Goal: Obtain resource: Download file/media

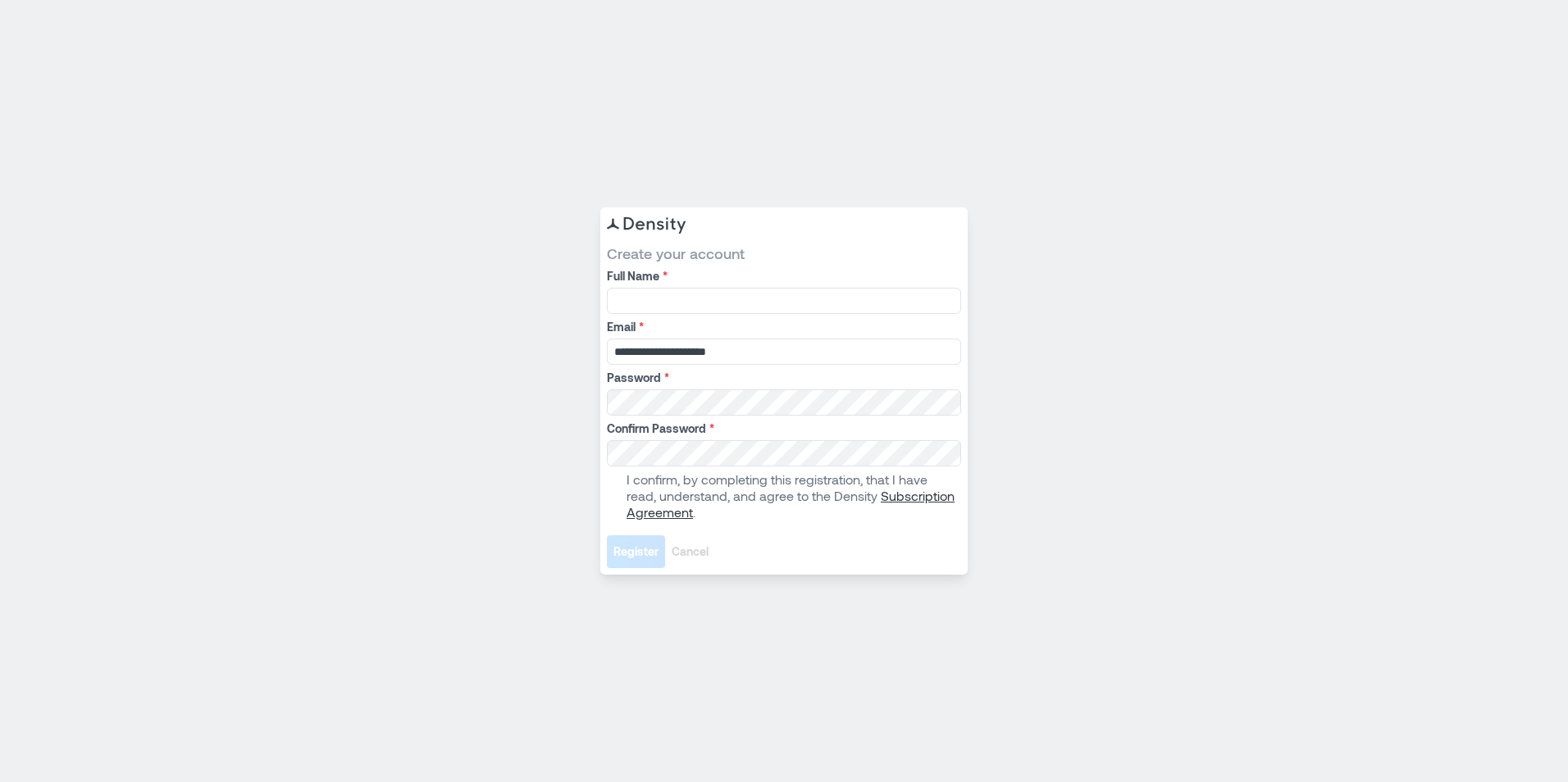
click at [627, 285] on div "Full Name *" at bounding box center [784, 291] width 354 height 46
click at [639, 310] on input "Full Name *" at bounding box center [784, 300] width 354 height 26
type input "**********"
click at [710, 421] on label "Confirm Password *" at bounding box center [783, 429] width 351 height 16
click at [615, 493] on span at bounding box center [614, 496] width 13 height 13
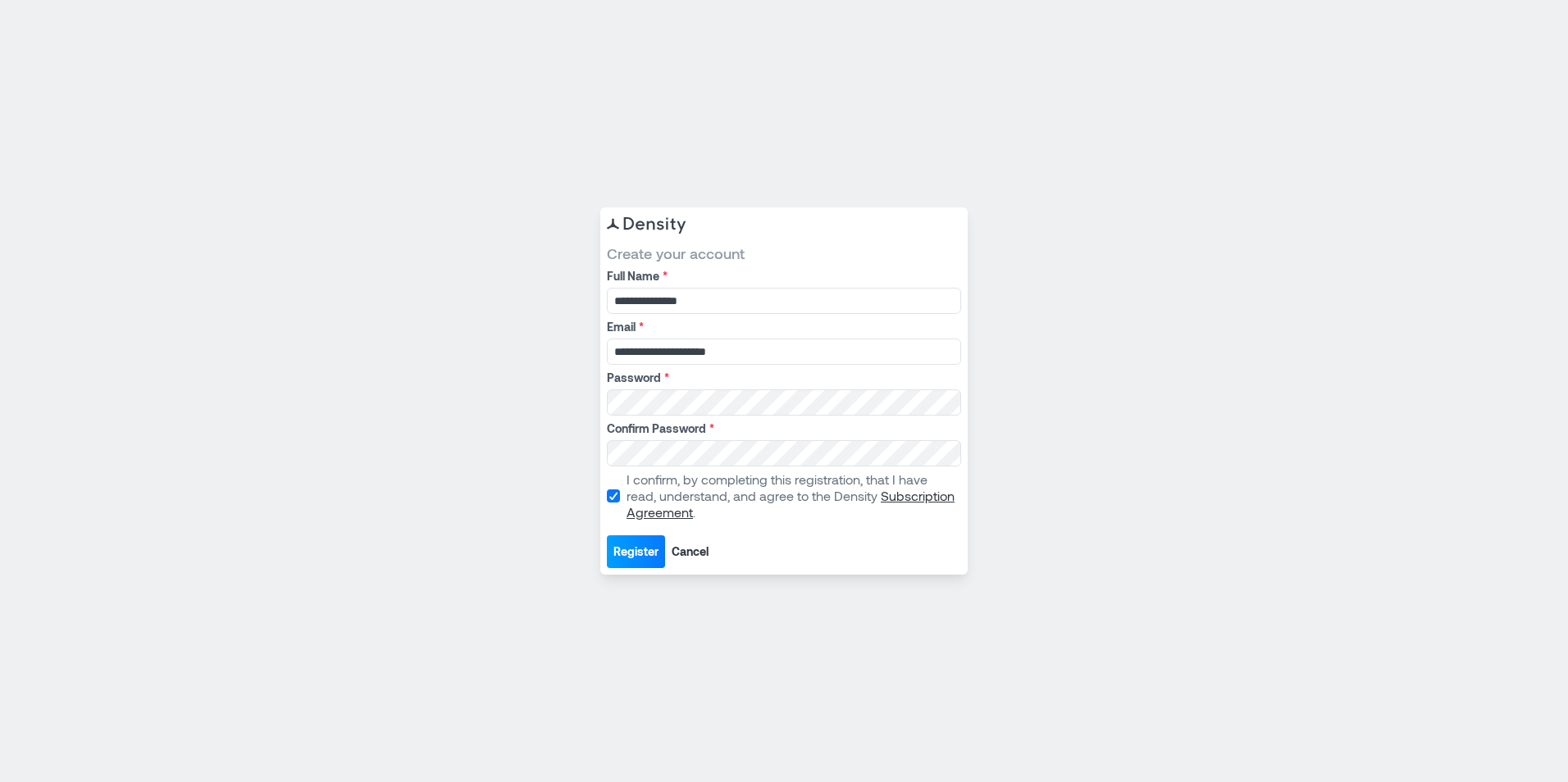
click at [626, 552] on span "Register" at bounding box center [636, 552] width 46 height 16
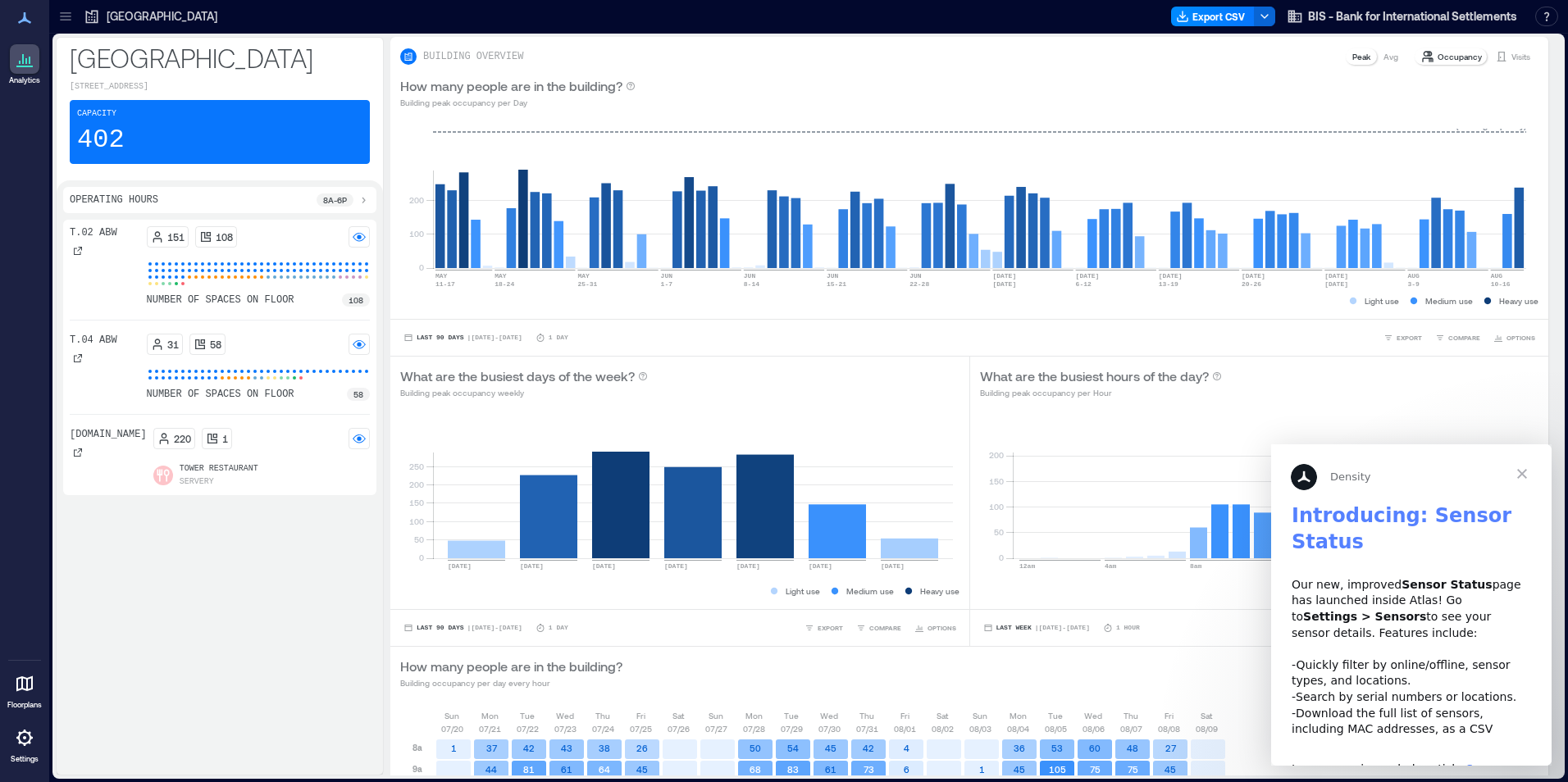
click at [1527, 479] on span "Close" at bounding box center [1522, 473] width 59 height 59
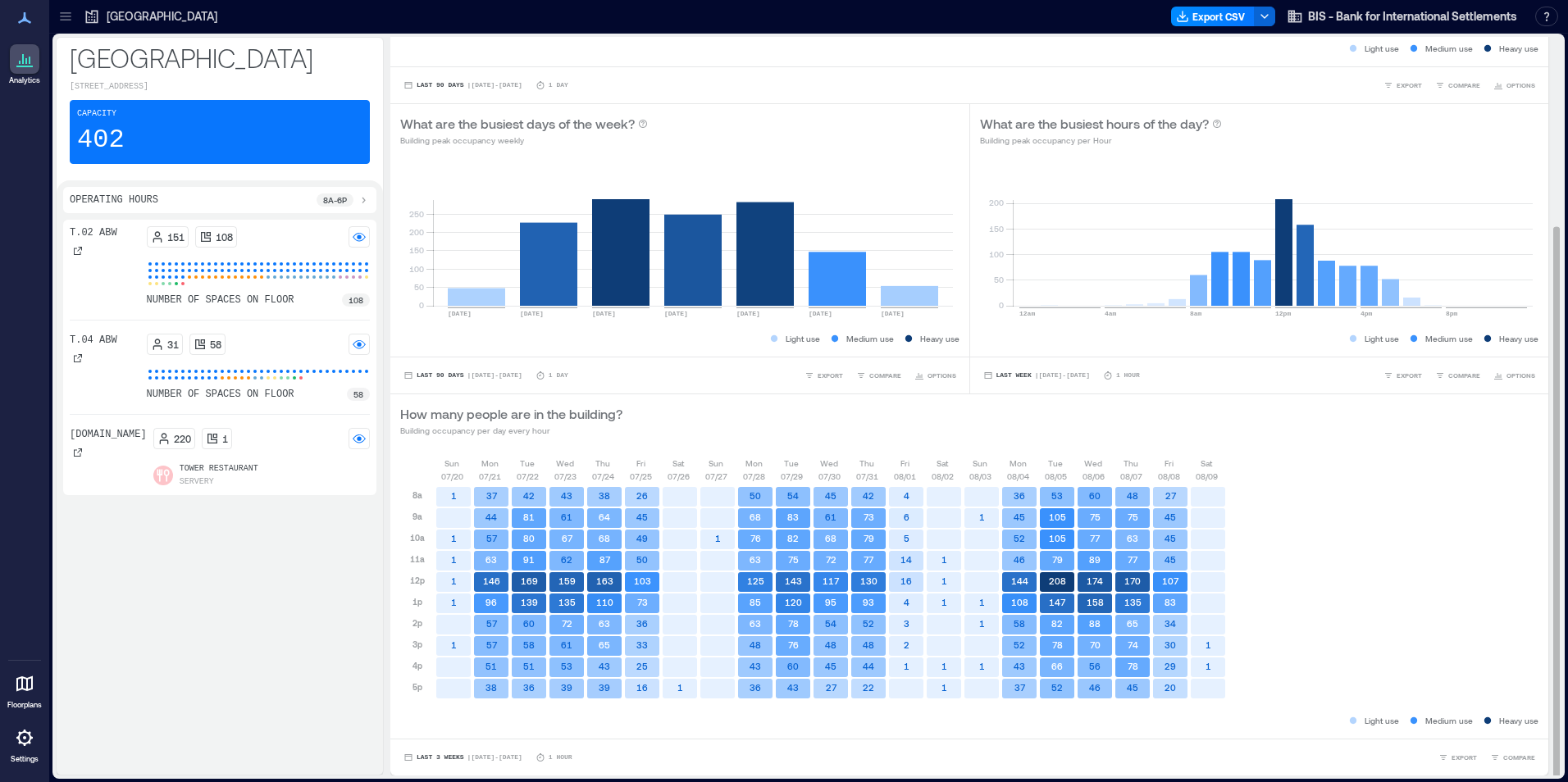
scroll to position [6, 0]
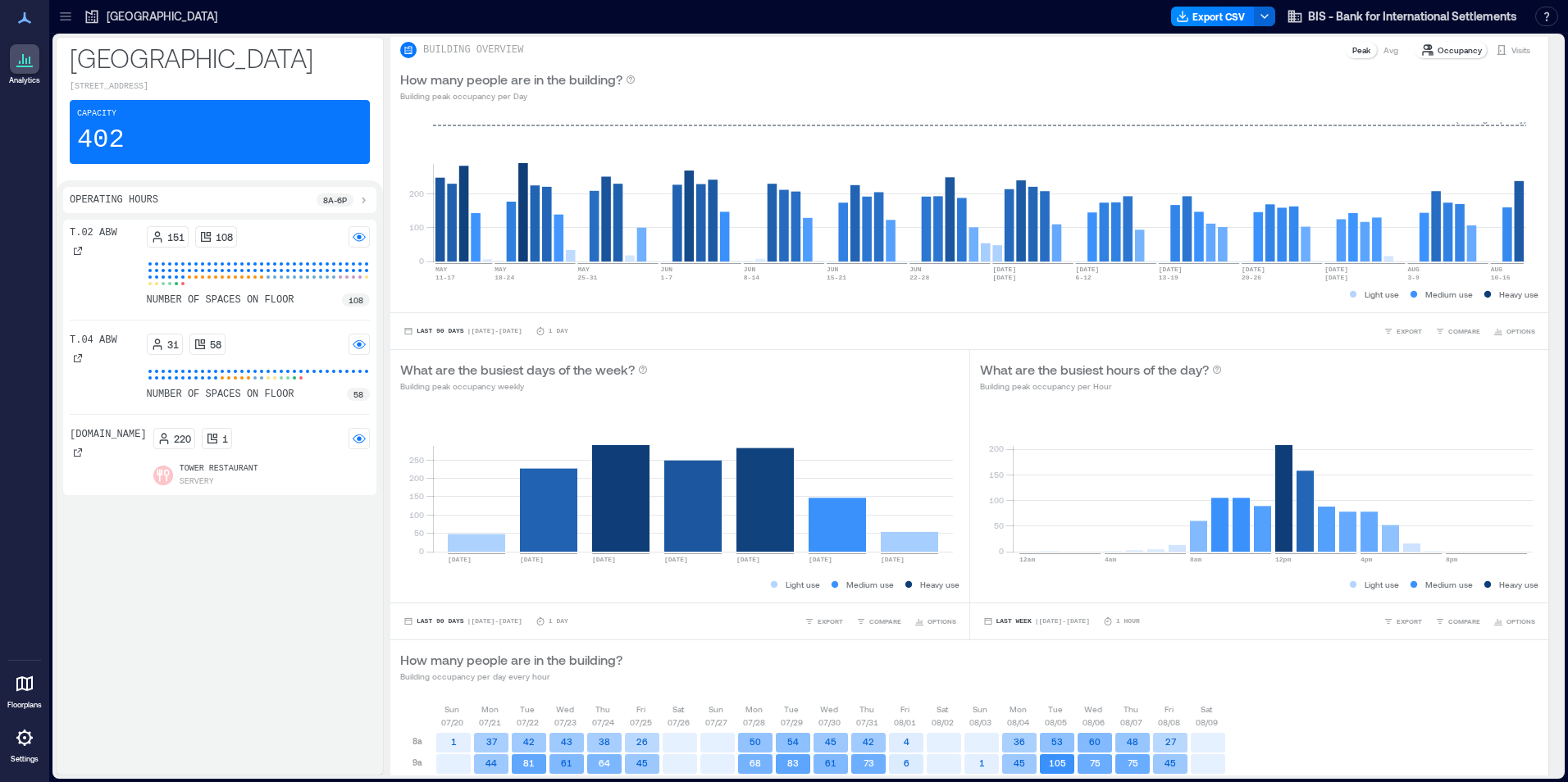
click at [178, 114] on div "Capacity 402" at bounding box center [220, 132] width 300 height 64
click at [141, 64] on p "[GEOGRAPHIC_DATA]" at bounding box center [220, 57] width 300 height 33
click at [31, 687] on icon at bounding box center [25, 684] width 16 height 15
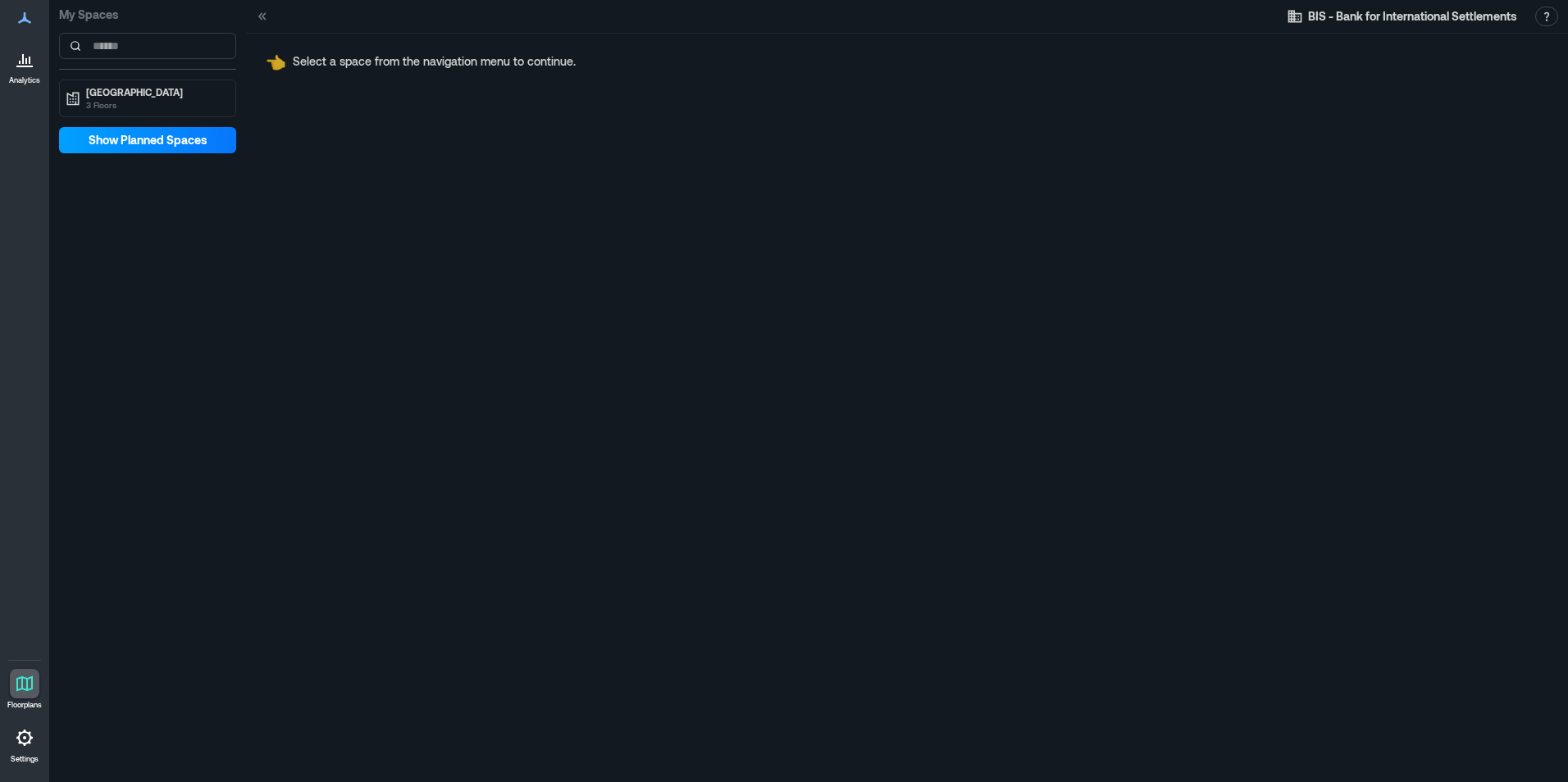
click at [146, 144] on span "Show Planned Spaces" at bounding box center [148, 140] width 119 height 16
click at [356, 58] on p "Select a space from the navigation menu to continue." at bounding box center [434, 62] width 283 height 16
click at [178, 43] on input at bounding box center [148, 46] width 178 height 26
click at [267, 16] on icon at bounding box center [262, 16] width 16 height 16
click at [260, 23] on icon at bounding box center [262, 16] width 16 height 16
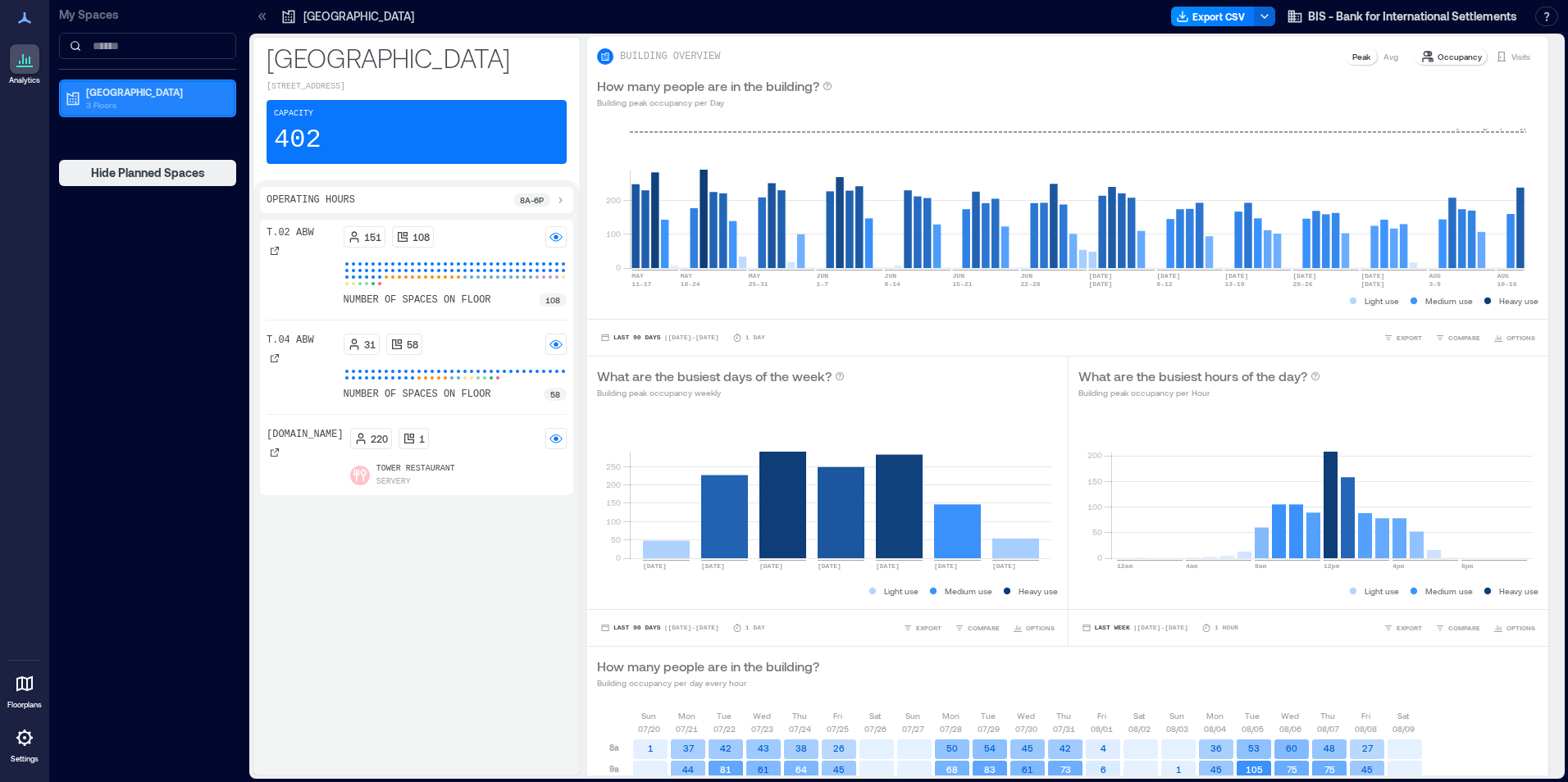
click at [127, 96] on p "[GEOGRAPHIC_DATA]" at bounding box center [155, 92] width 137 height 13
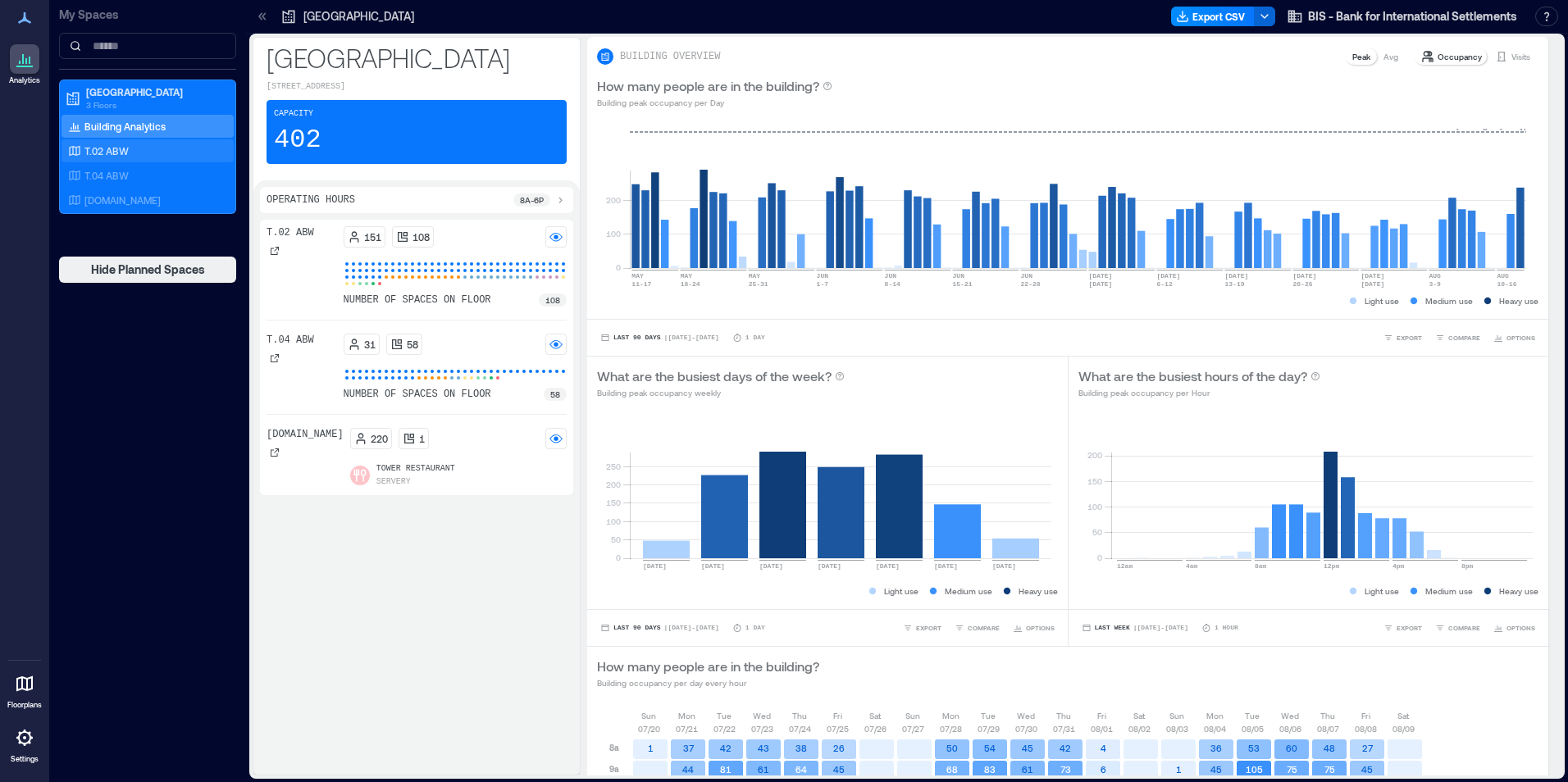
click at [140, 148] on div "T.02 ABW" at bounding box center [144, 151] width 159 height 16
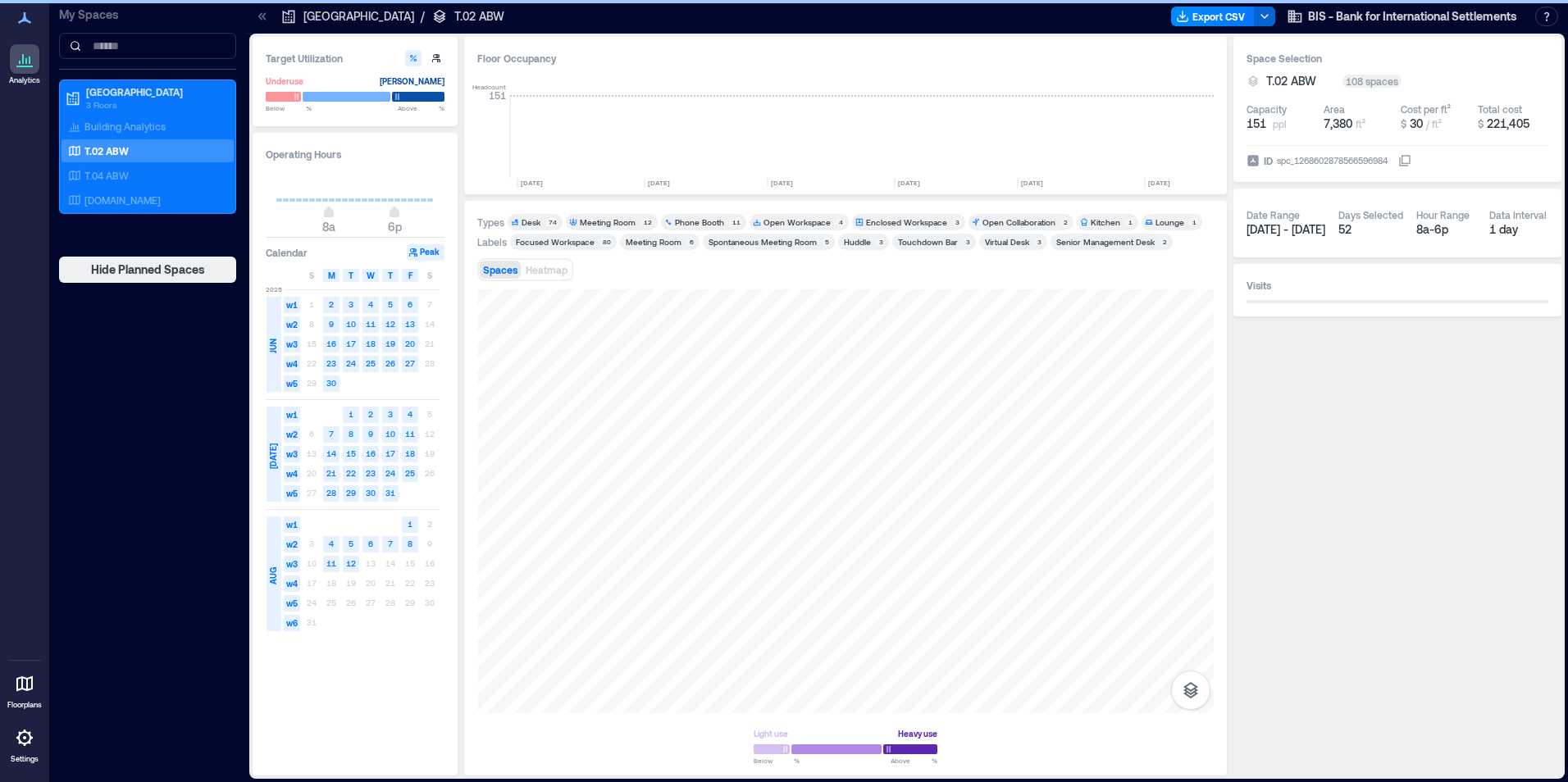
scroll to position [0, 1481]
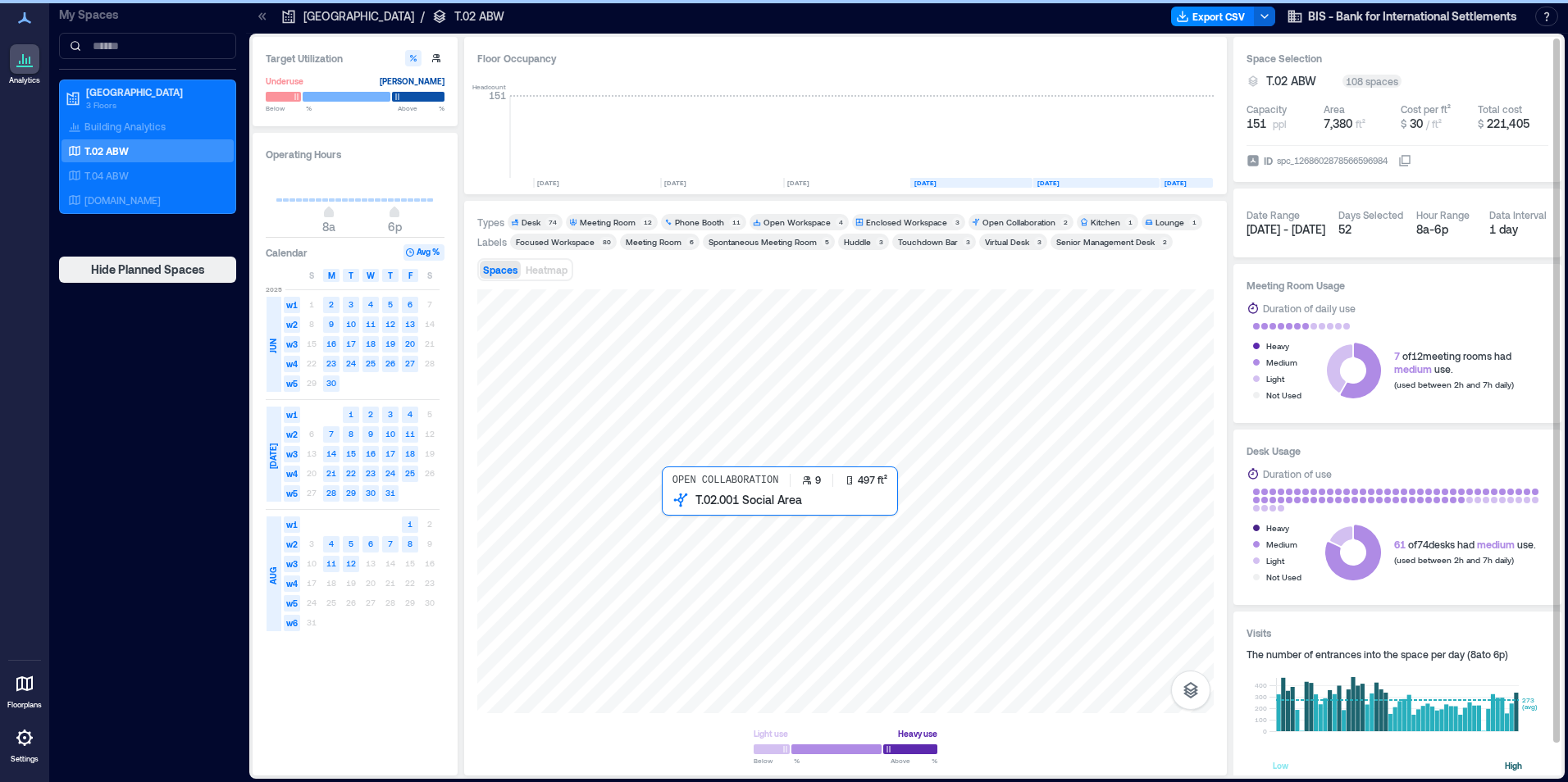
click at [1392, 668] on icon "0 100 200 300 400 273 (avg)" at bounding box center [1397, 706] width 301 height 90
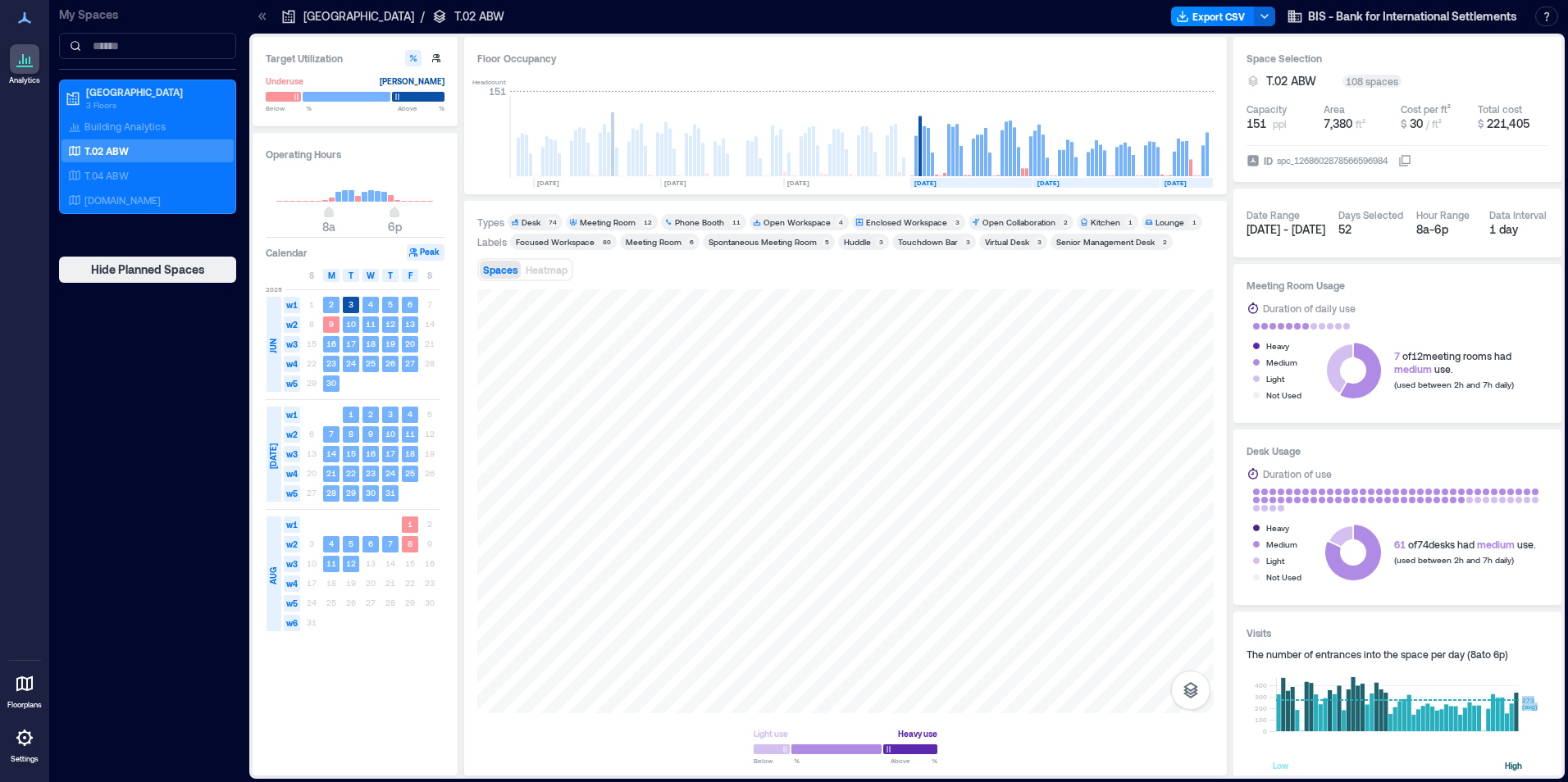
scroll to position [36, 0]
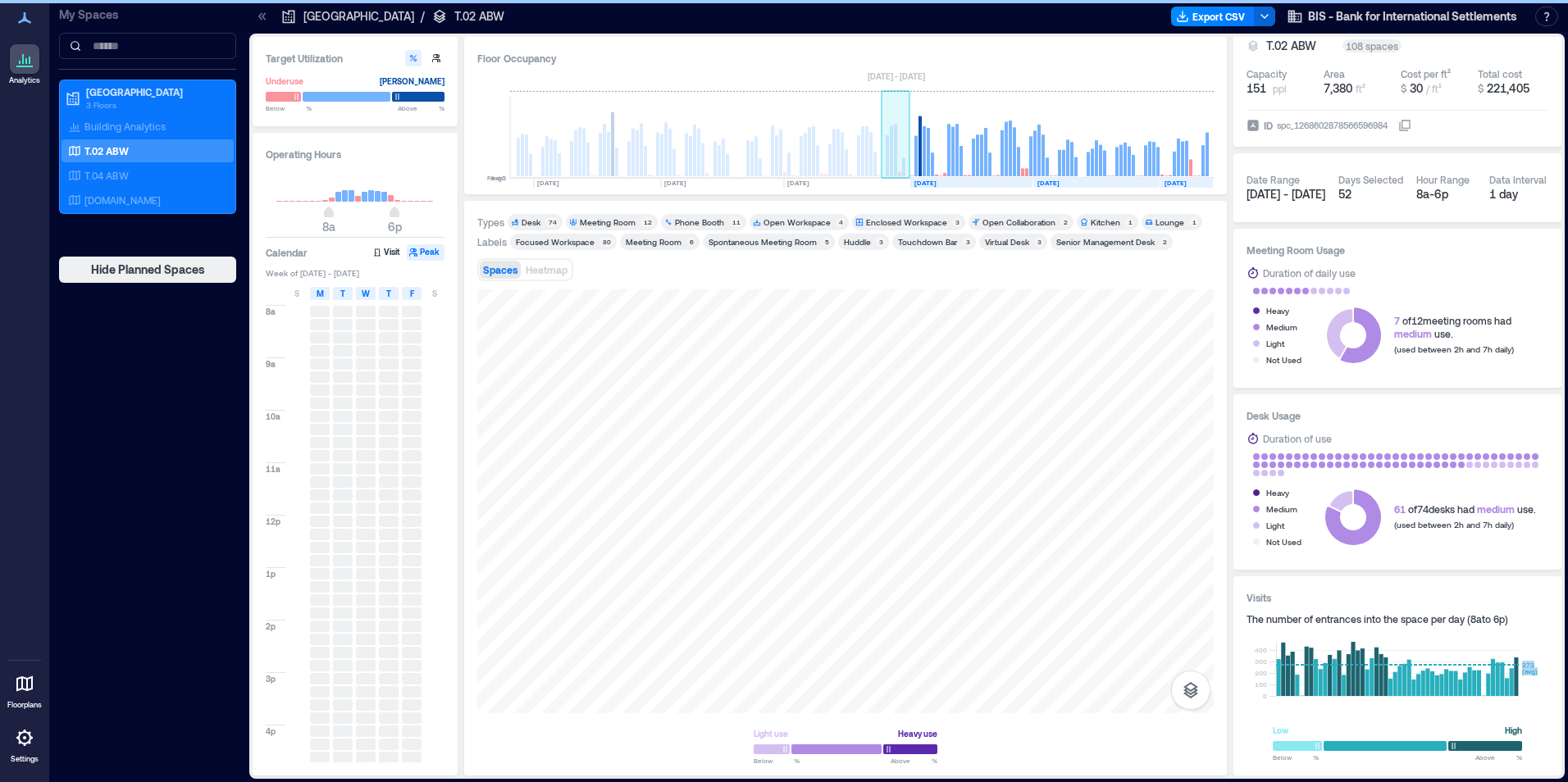
drag, startPoint x: 814, startPoint y: 137, endPoint x: 805, endPoint y: 143, distance: 10.8
click at [813, 137] on rect at bounding box center [814, 151] width 4 height 50
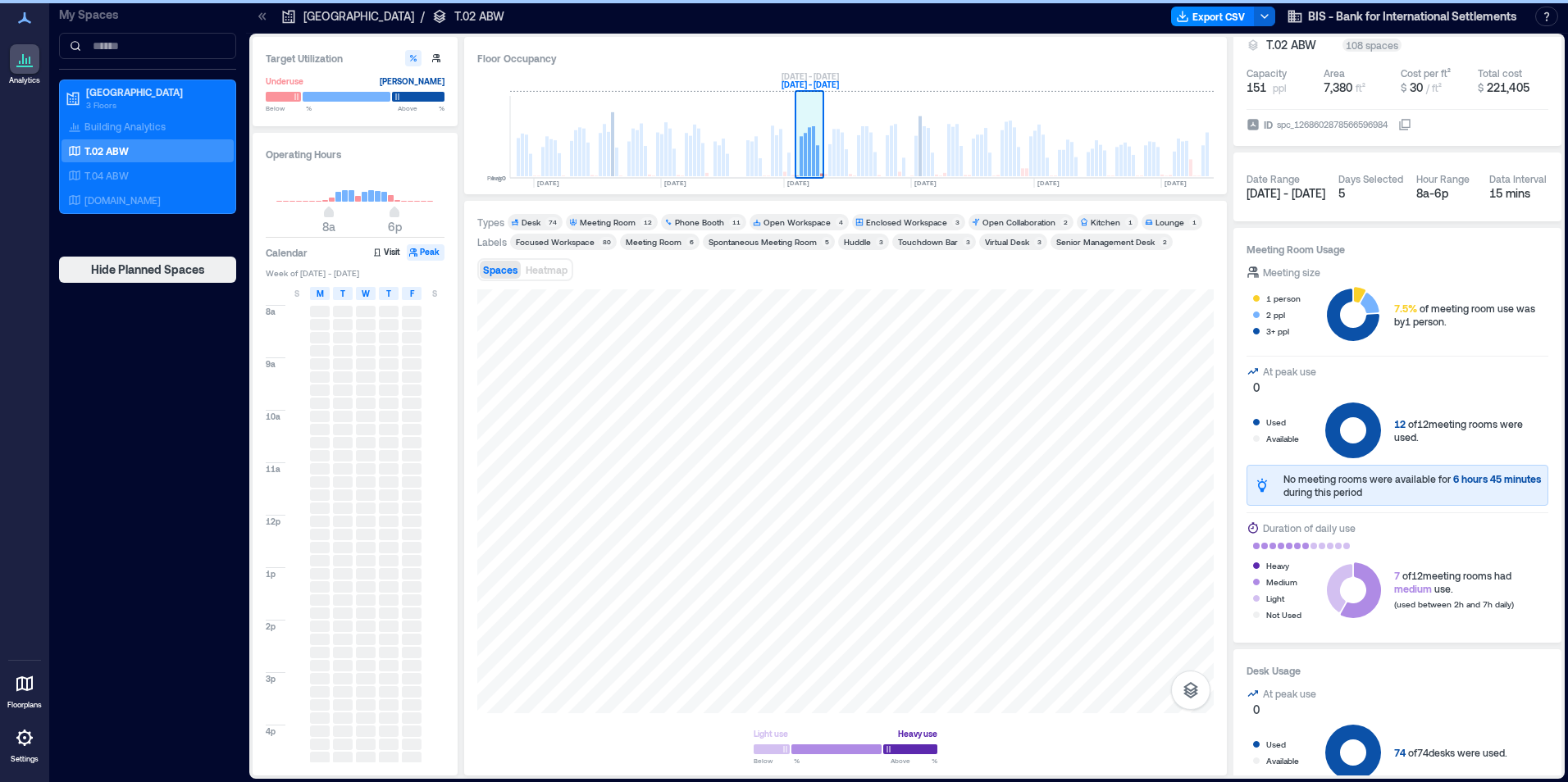
scroll to position [0, 1426]
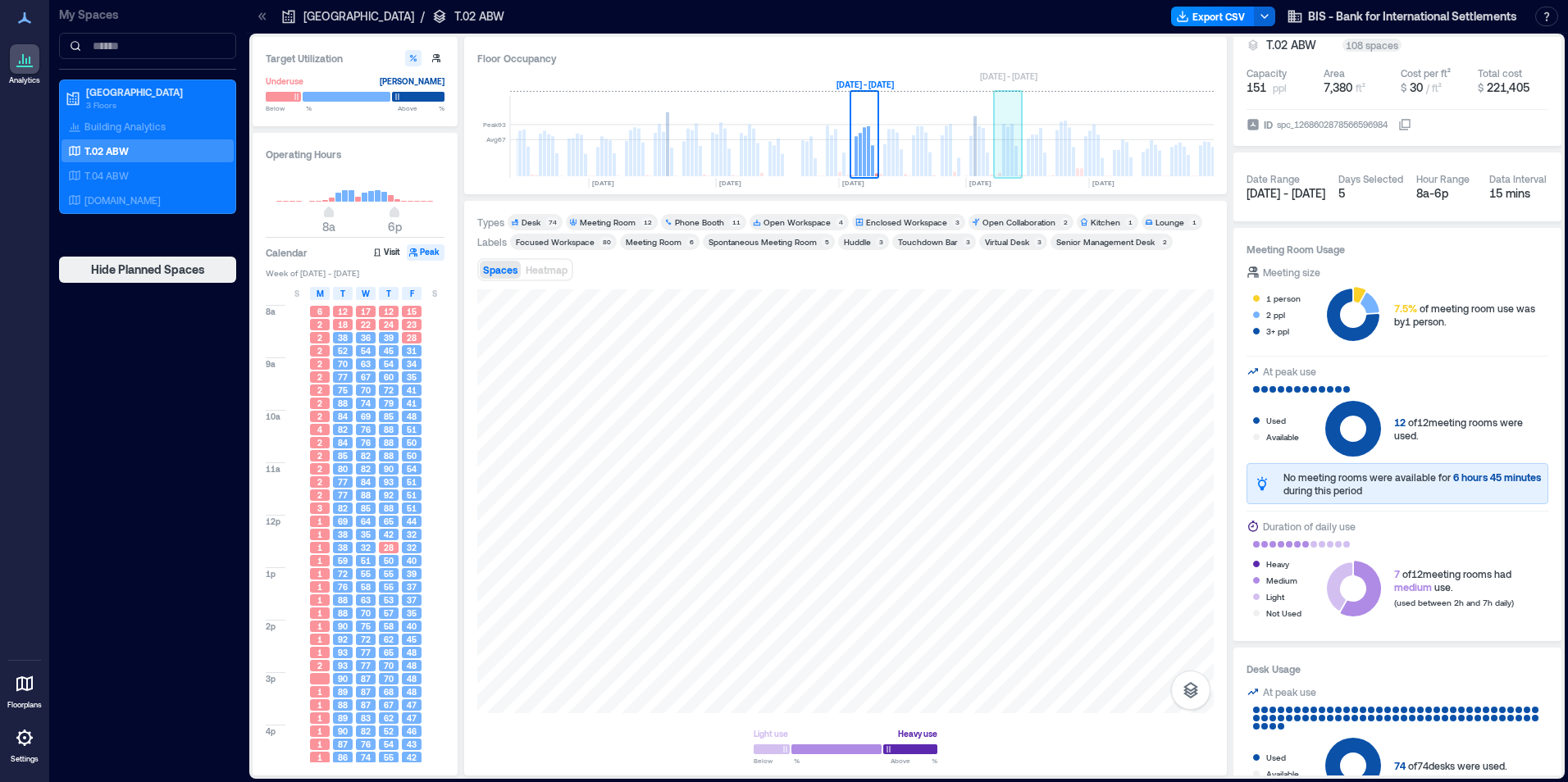
click at [991, 151] on rect at bounding box center [980, 137] width 29 height 82
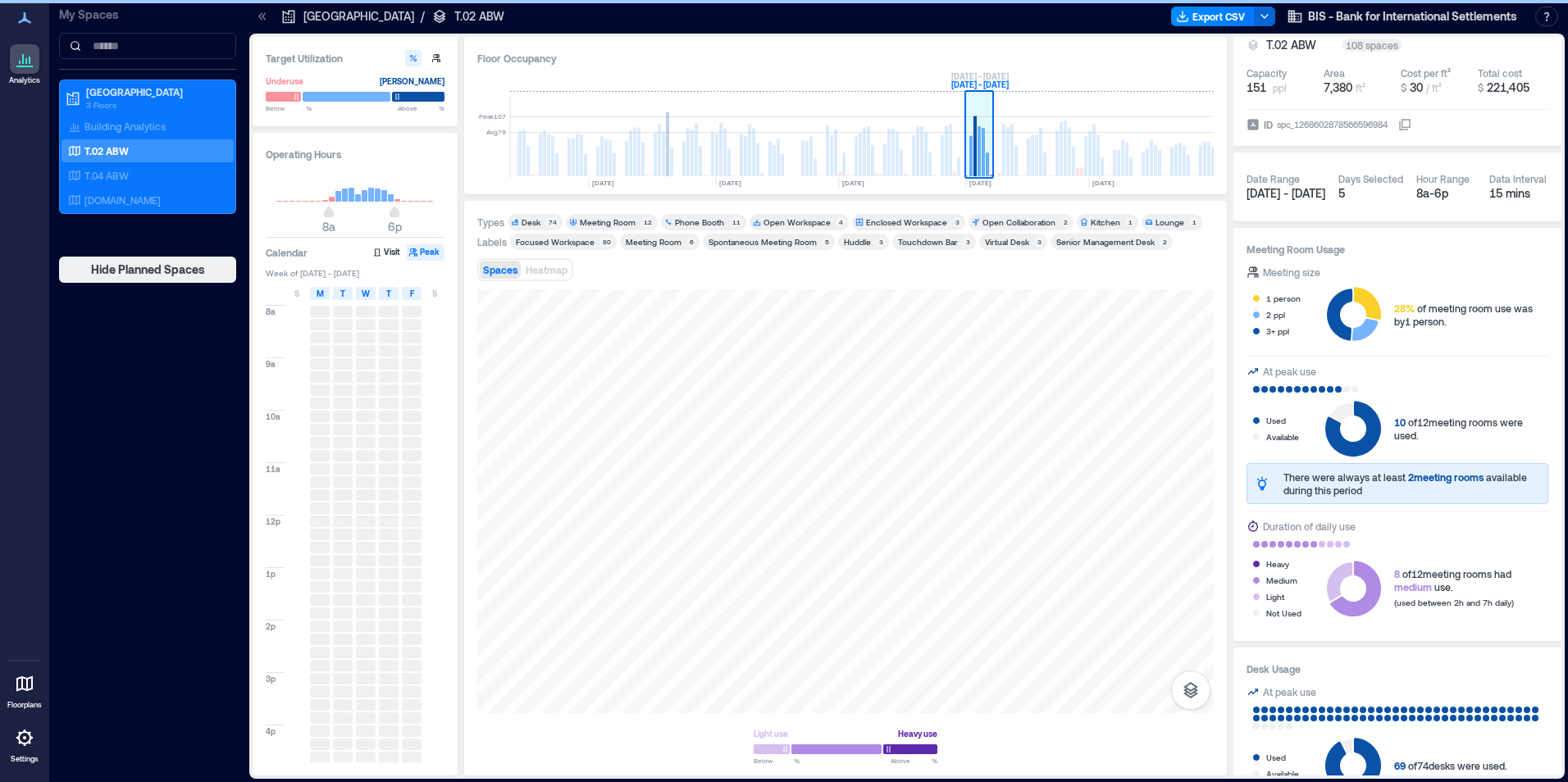
scroll to position [0, 1481]
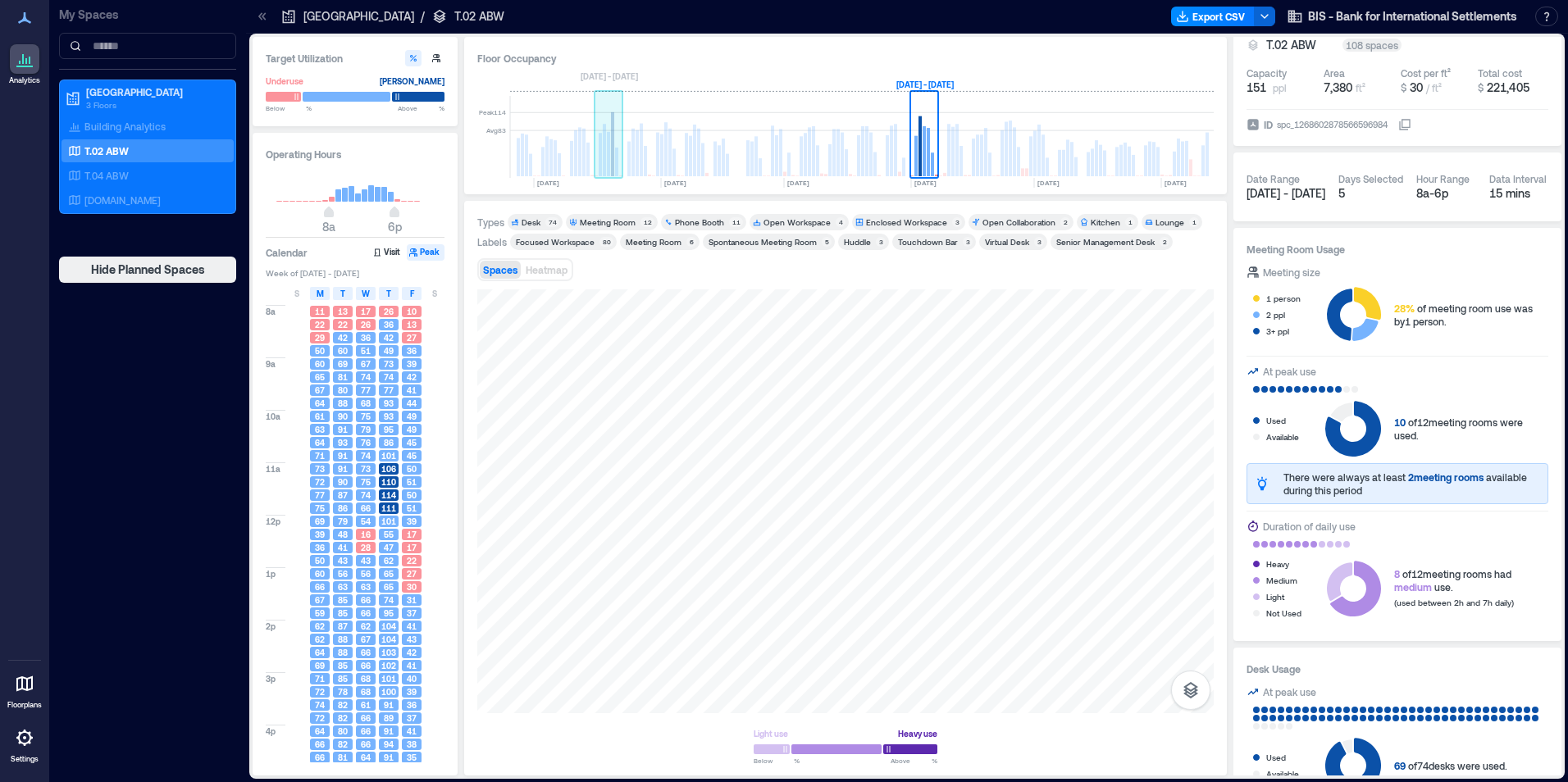
click at [605, 148] on rect at bounding box center [605, 150] width 4 height 53
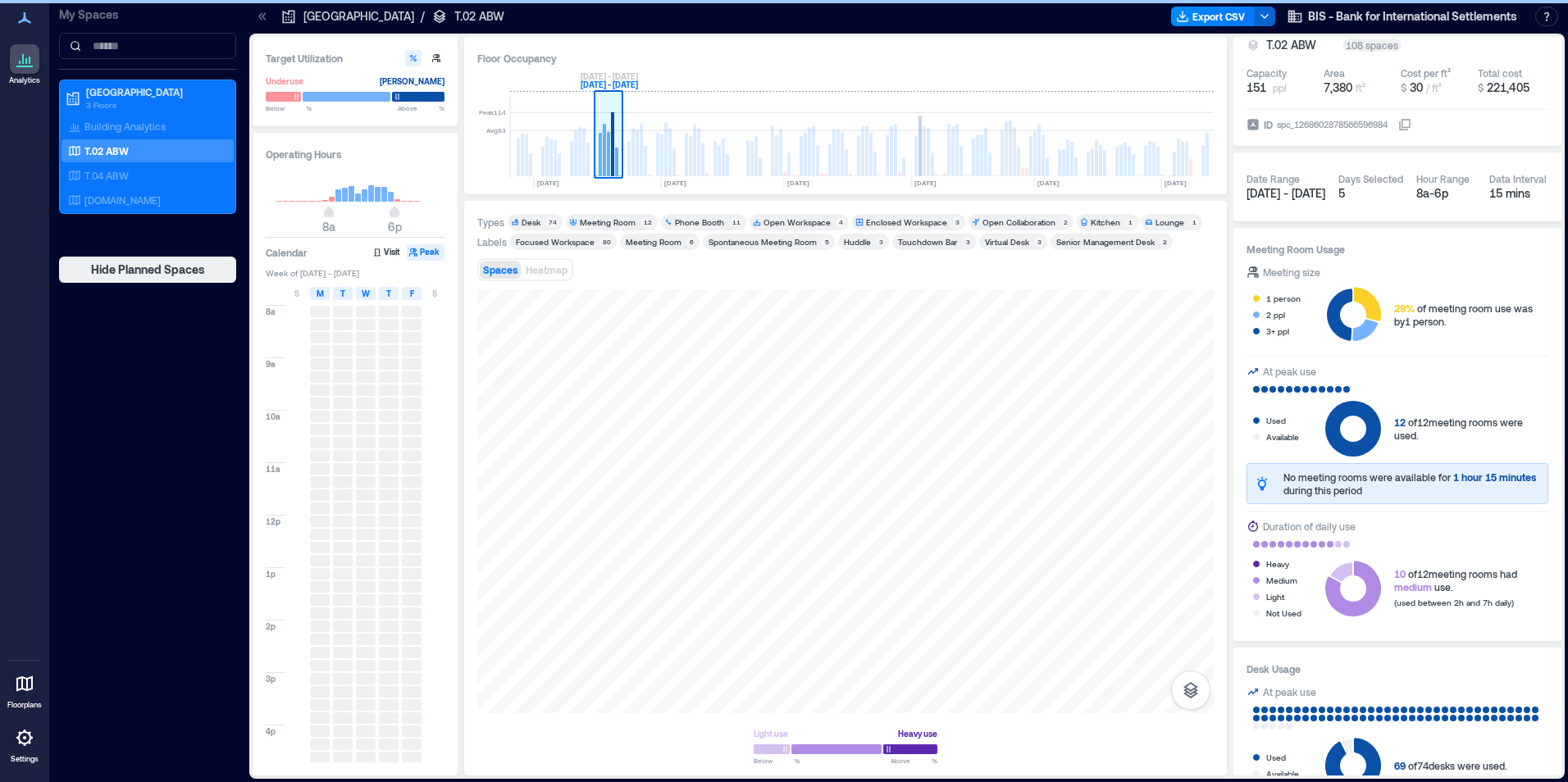
scroll to position [0, 1225]
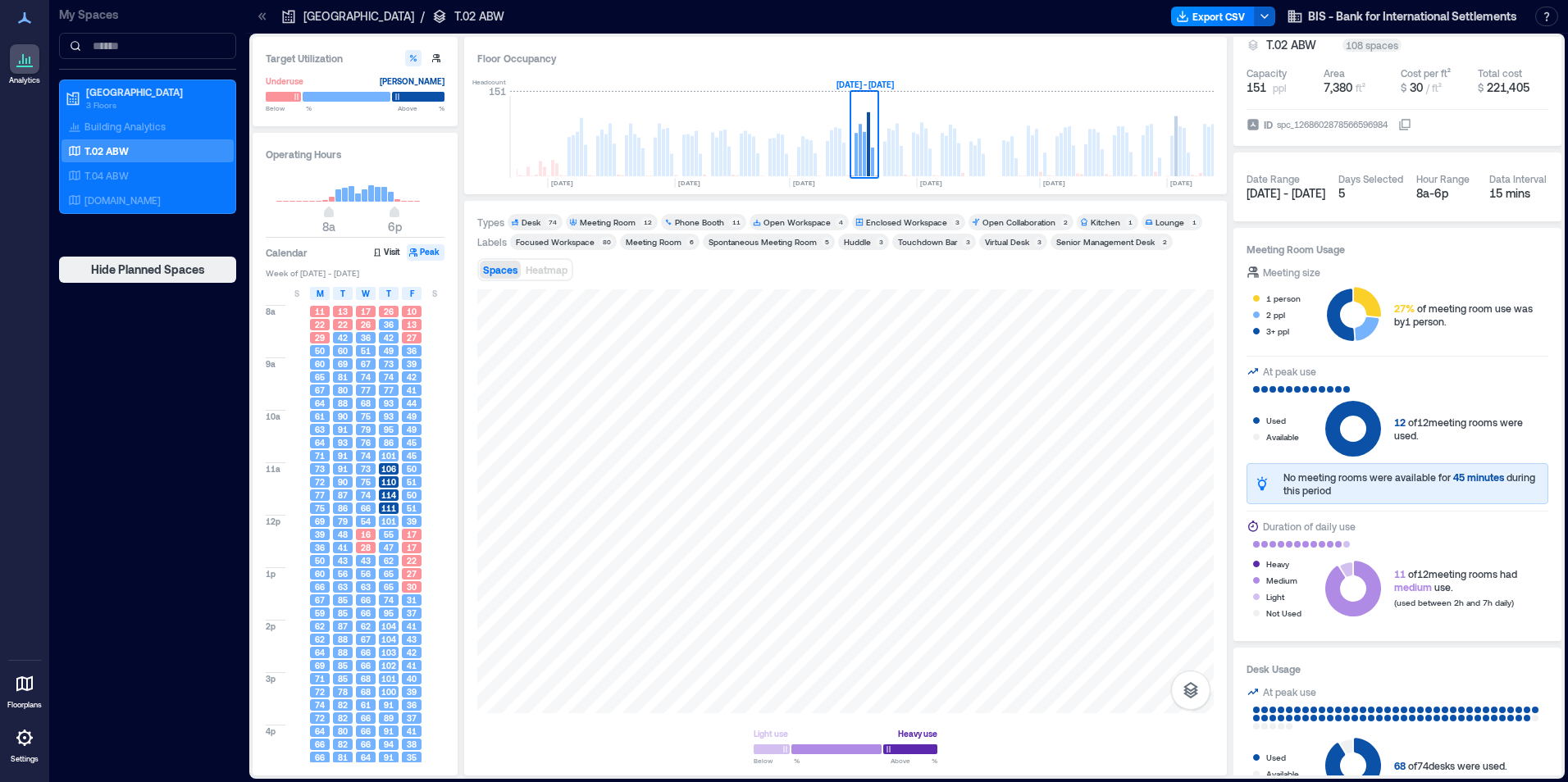
click at [1264, 15] on polyline "button" at bounding box center [1264, 16] width 6 height 4
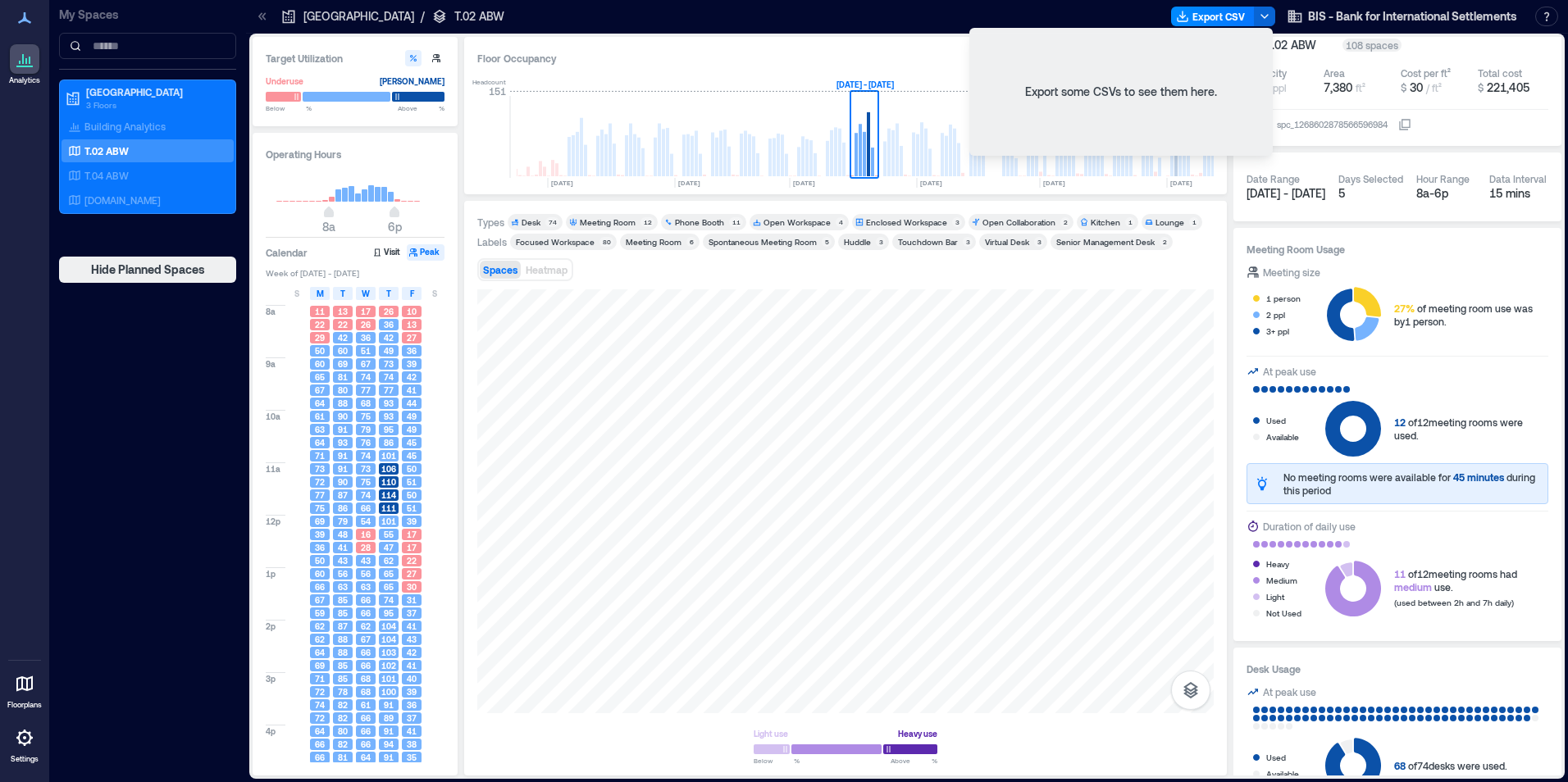
click at [1125, 86] on div "Export some CSVs to see them here." at bounding box center [1121, 91] width 297 height 121
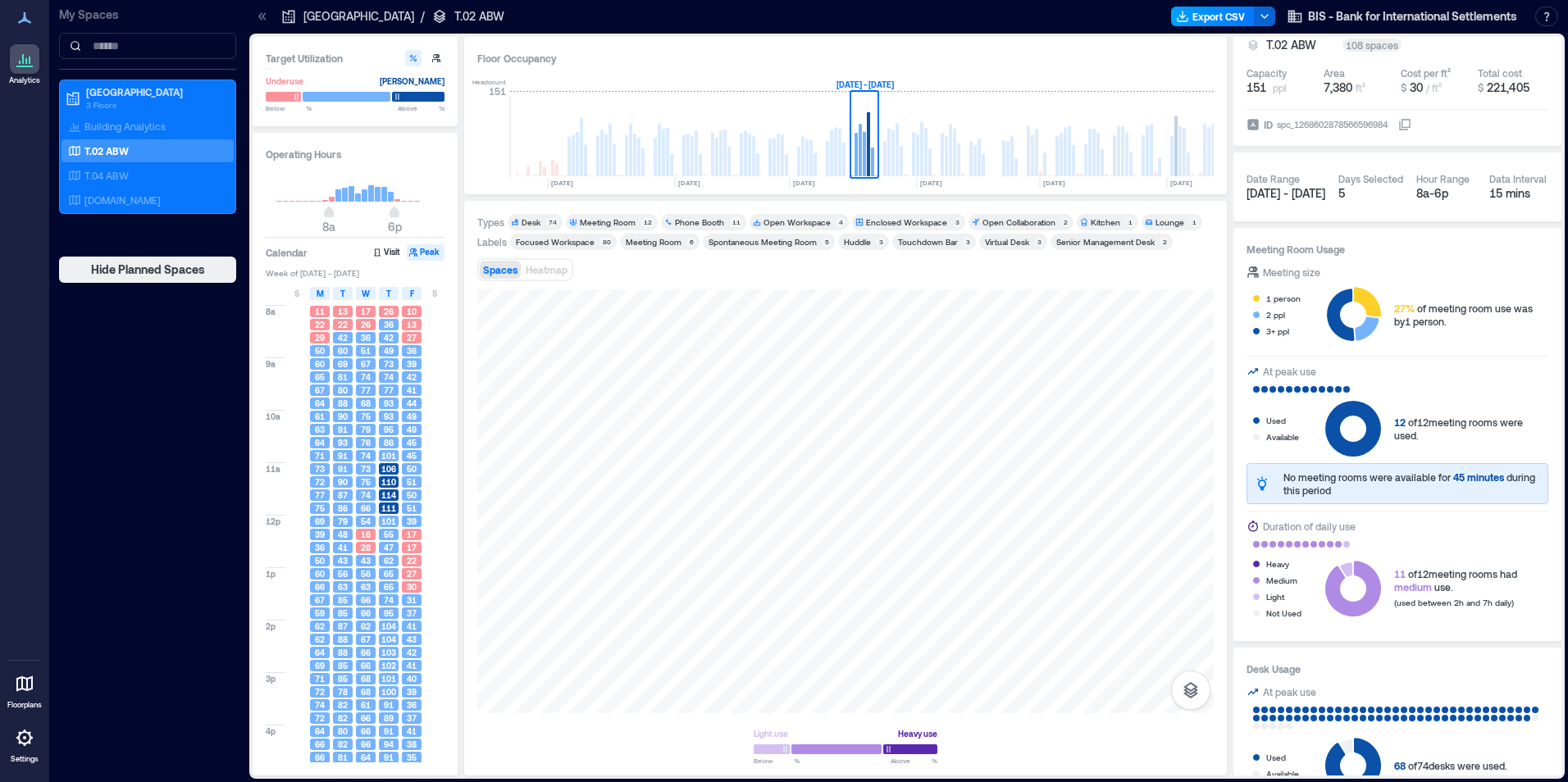
click at [1227, 15] on button "Export CSV" at bounding box center [1213, 16] width 84 height 20
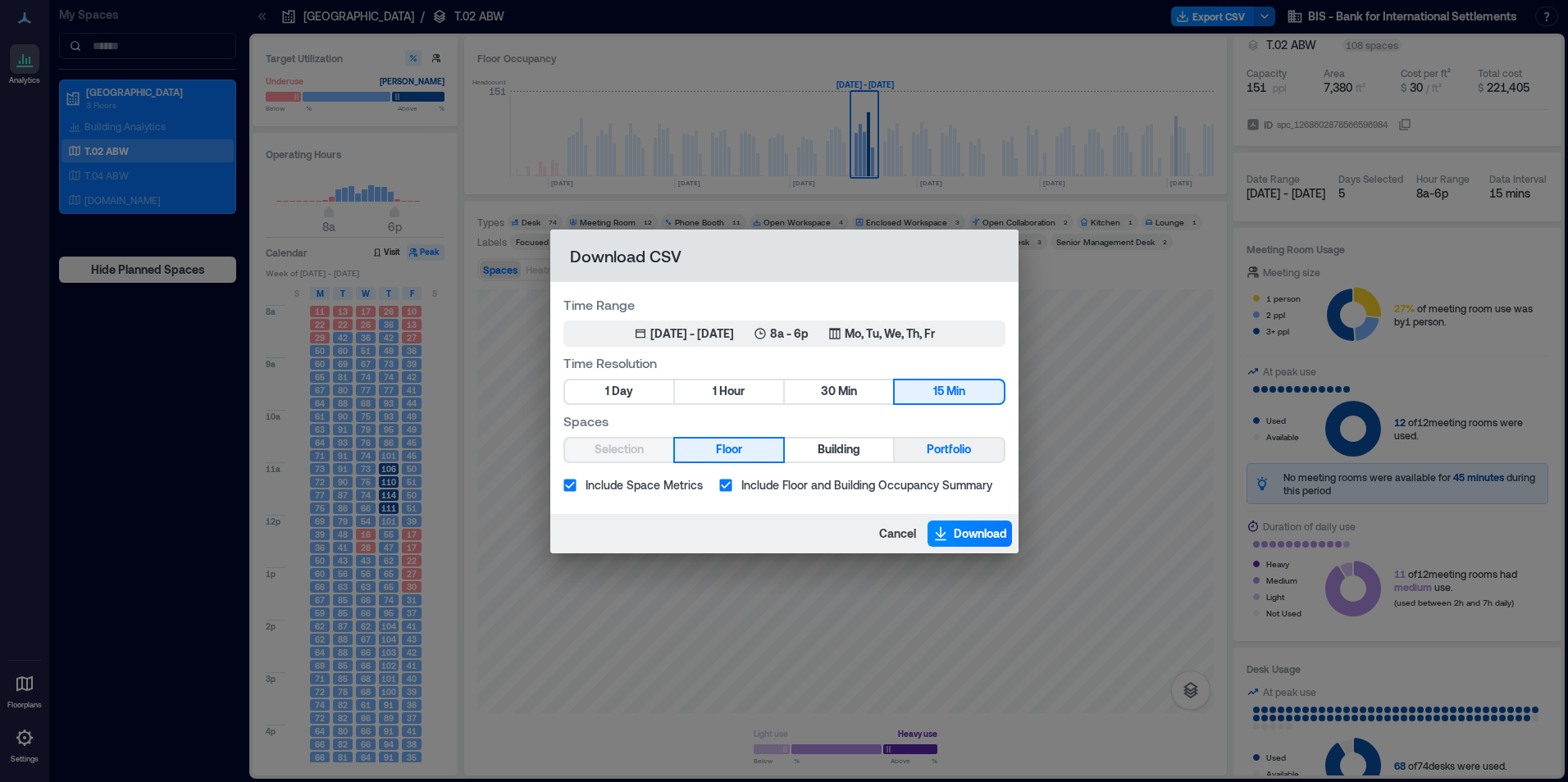
click at [939, 449] on span "Portfolio" at bounding box center [949, 450] width 45 height 21
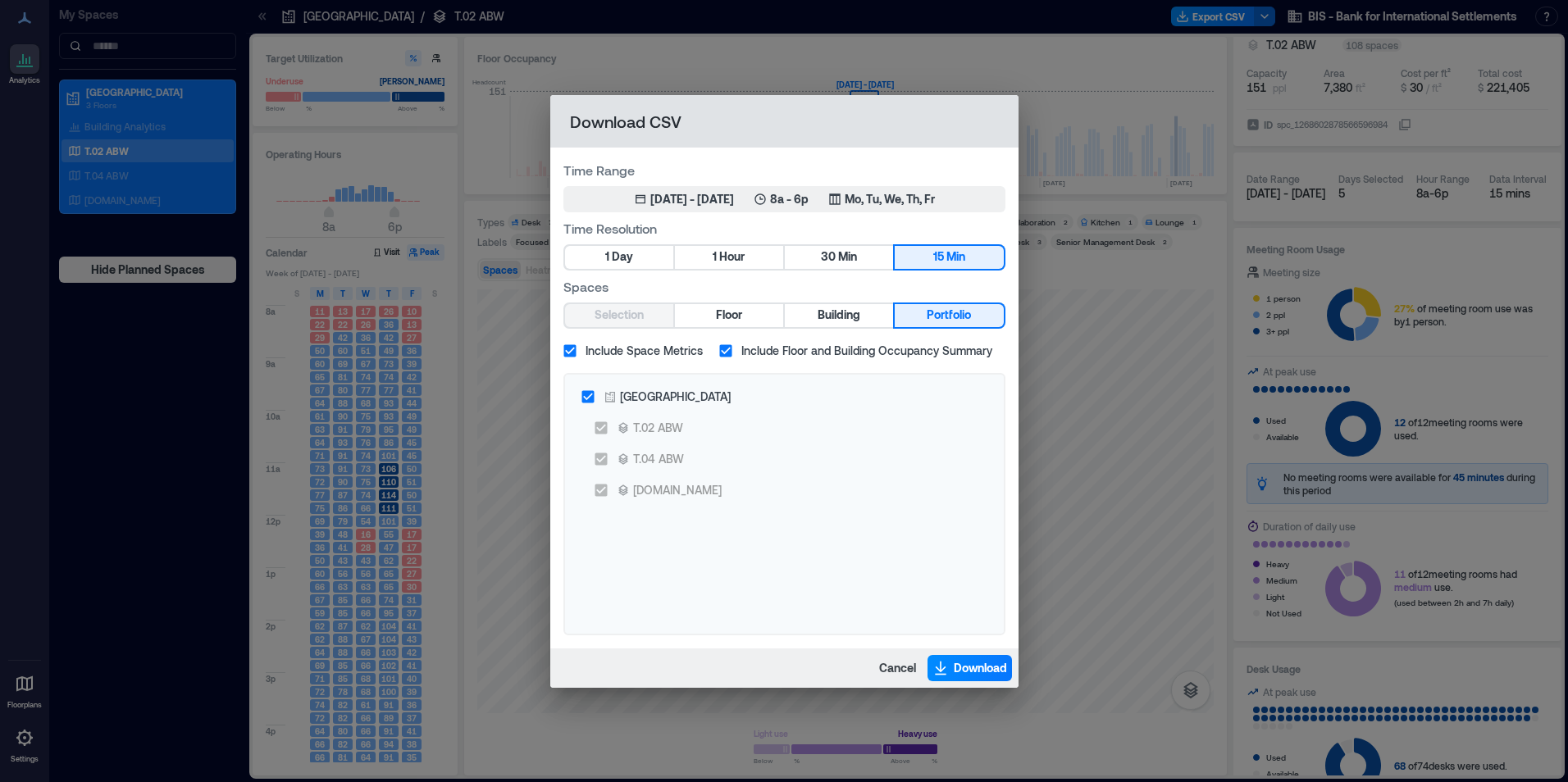
click at [808, 331] on div "Time Range Mar 17, 2025 - [DATE] 8a - 6p Mo, Tu, We, Th, Fr Time Resolution 1 D…" at bounding box center [784, 398] width 468 height 501
click at [828, 311] on span "Building" at bounding box center [839, 315] width 43 height 21
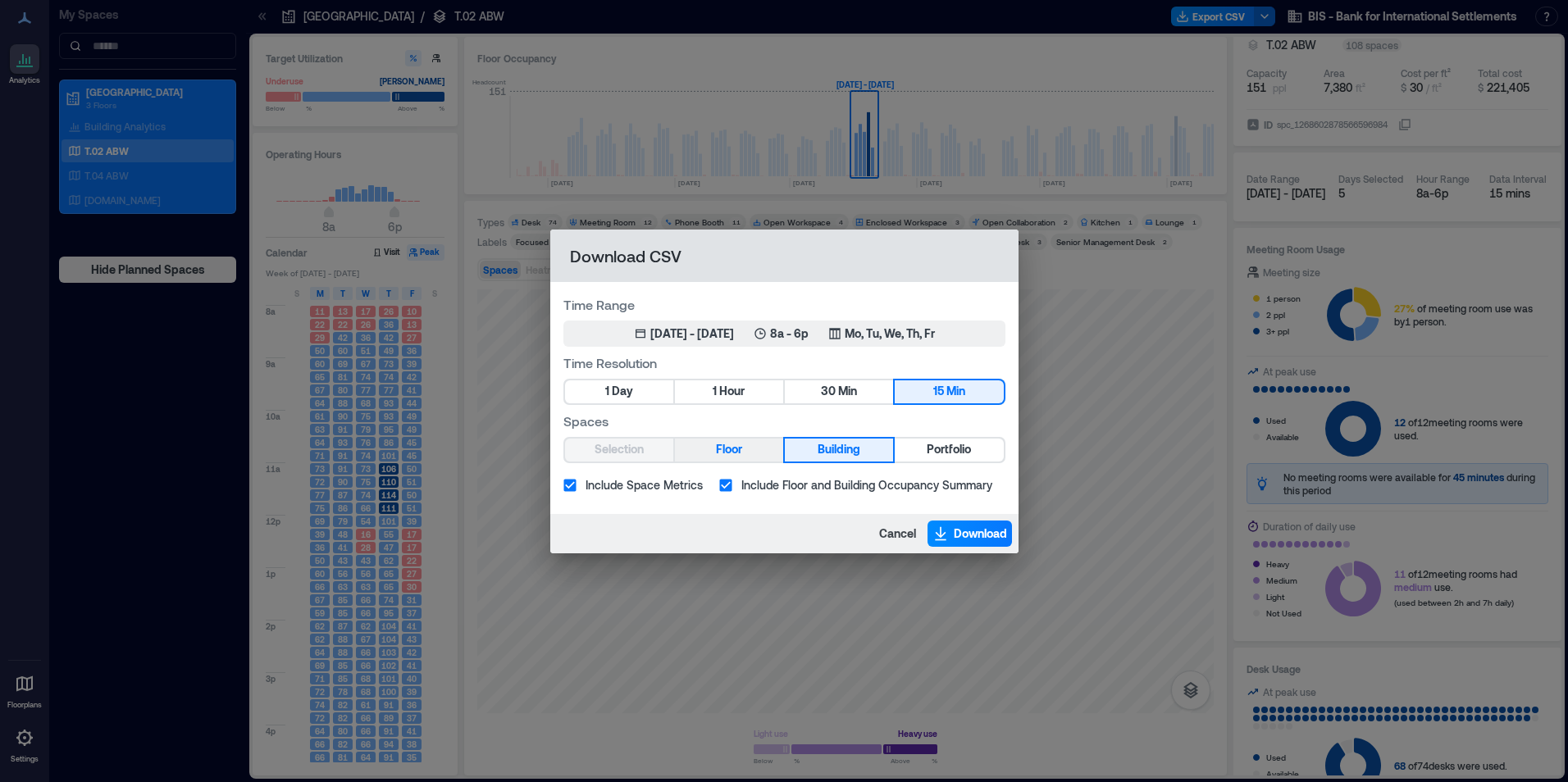
click at [738, 442] on span "Floor" at bounding box center [728, 450] width 26 height 21
click at [829, 391] on span "30" at bounding box center [829, 391] width 15 height 21
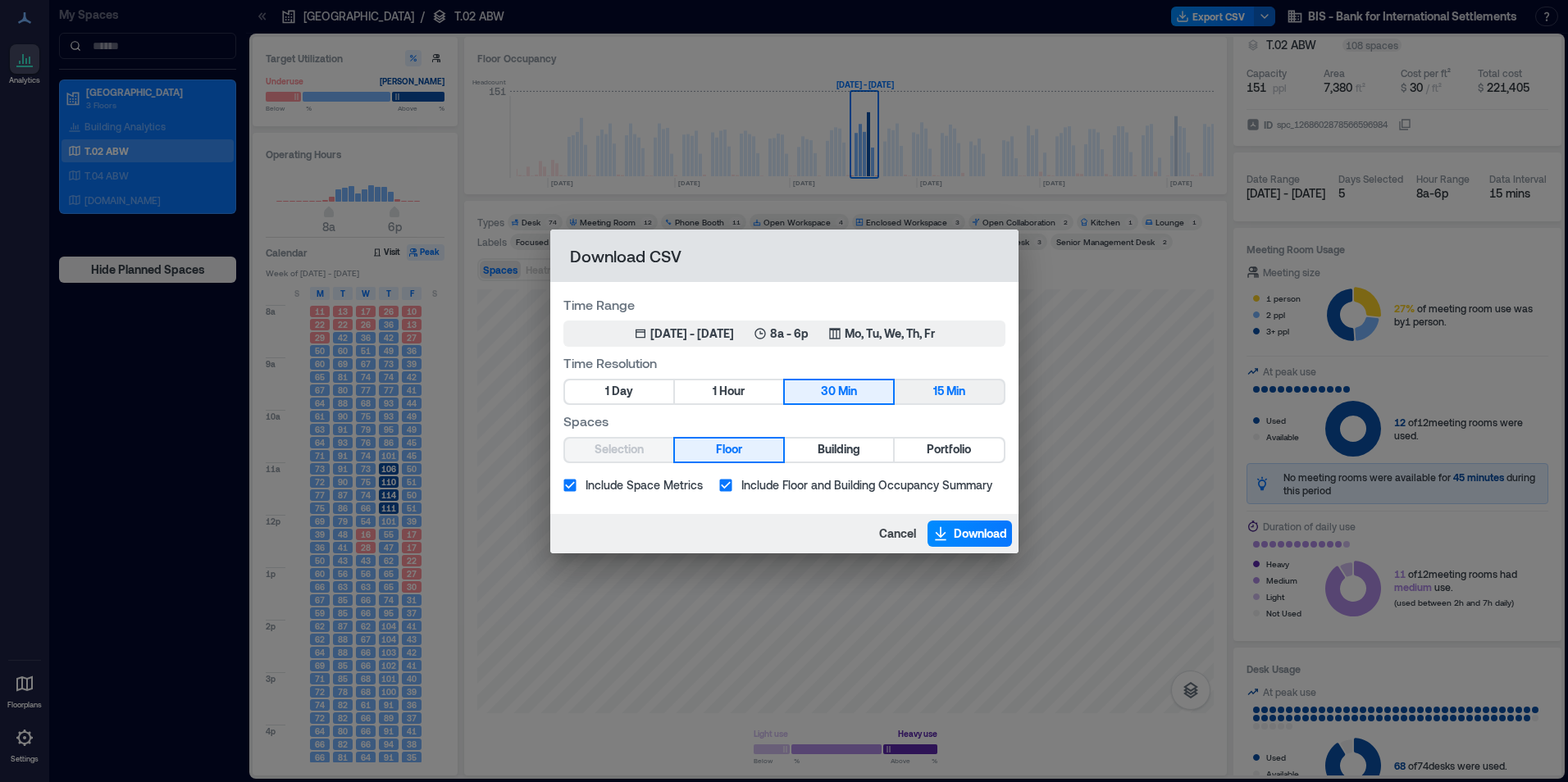
click at [940, 391] on span "15" at bounding box center [939, 391] width 11 height 21
click at [657, 385] on button "1 Day" at bounding box center [619, 391] width 108 height 23
click at [1148, 368] on div "Download CSV Time Range Mar 17, 2025 - [DATE] 8a - 6p Mo, Tu, We, Th, Fr Time R…" at bounding box center [784, 391] width 1568 height 782
drag, startPoint x: 133, startPoint y: 27, endPoint x: 523, endPoint y: 175, distance: 417.1
click at [137, 25] on div "Download CSV Time Range Mar 17, 2025 - [DATE] 8a - 6p Mo, Tu, We, Th, Fr Time R…" at bounding box center [784, 391] width 1568 height 782
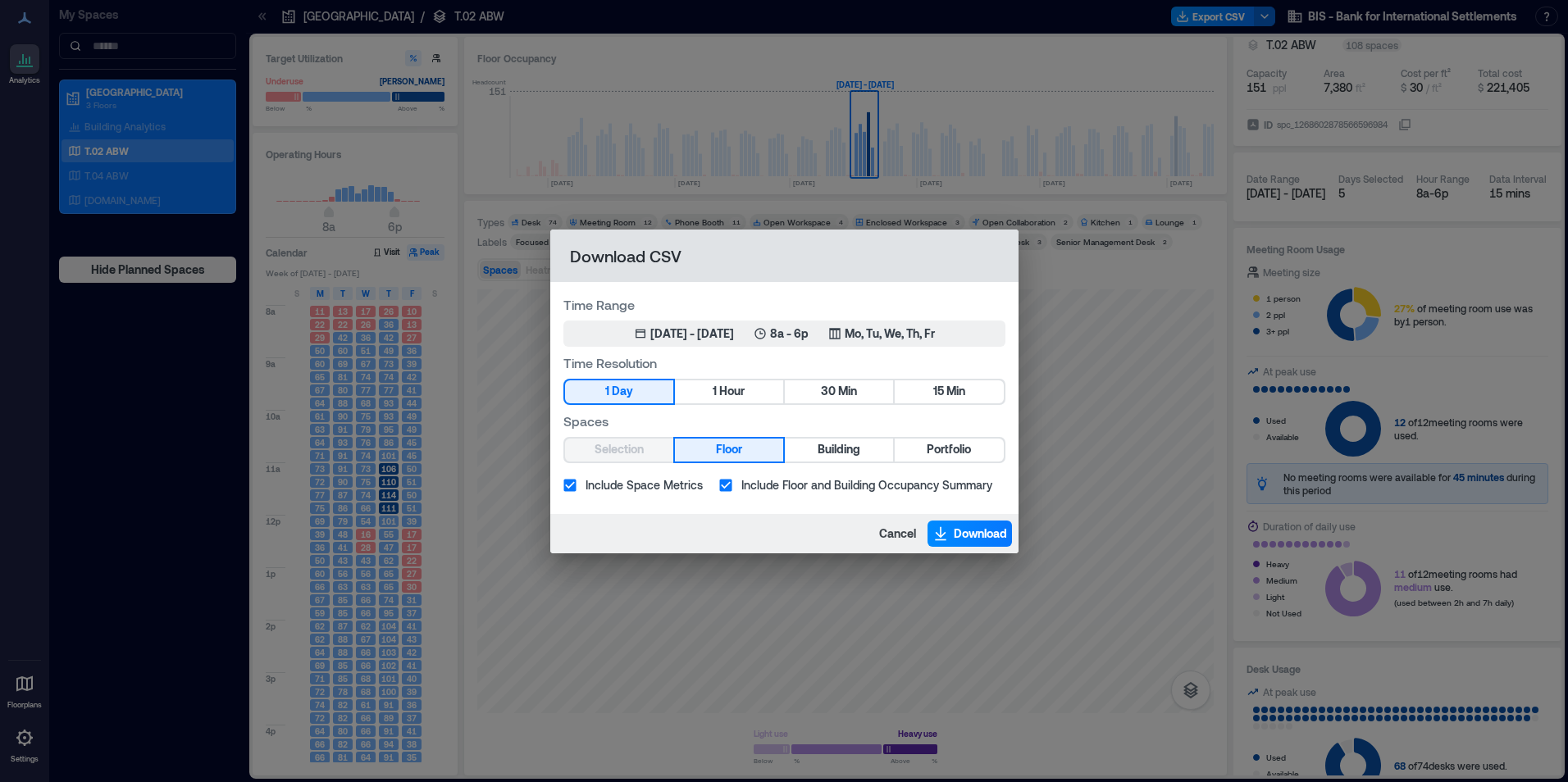
click at [860, 533] on div "Cancel Download" at bounding box center [784, 533] width 468 height 39
click at [896, 539] on span "Cancel" at bounding box center [898, 533] width 37 height 16
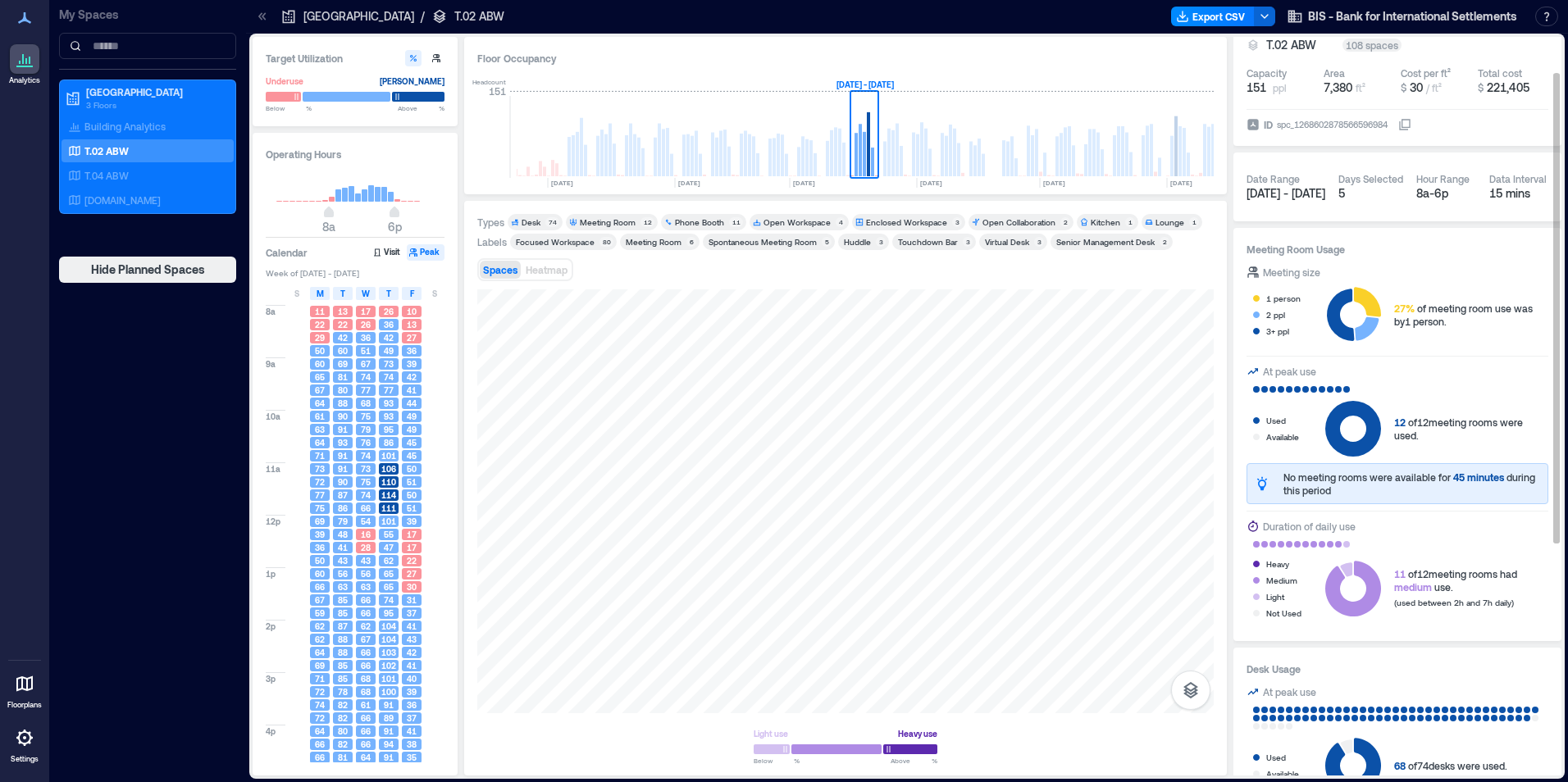
click at [1254, 6] on button "button" at bounding box center [1264, 16] width 21 height 20
